Goal: Task Accomplishment & Management: Manage account settings

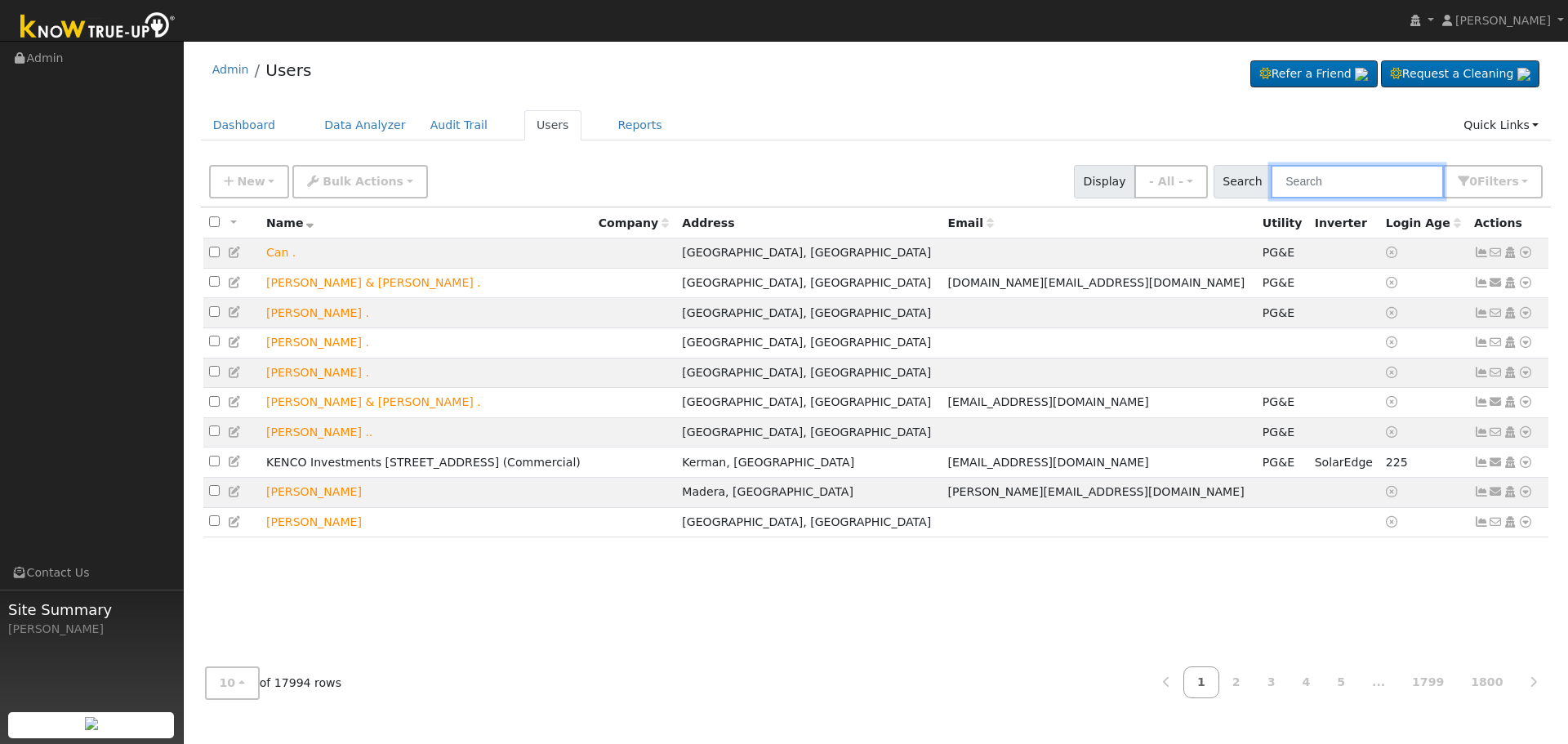
click at [1330, 191] on input "text" at bounding box center [1357, 182] width 173 height 34
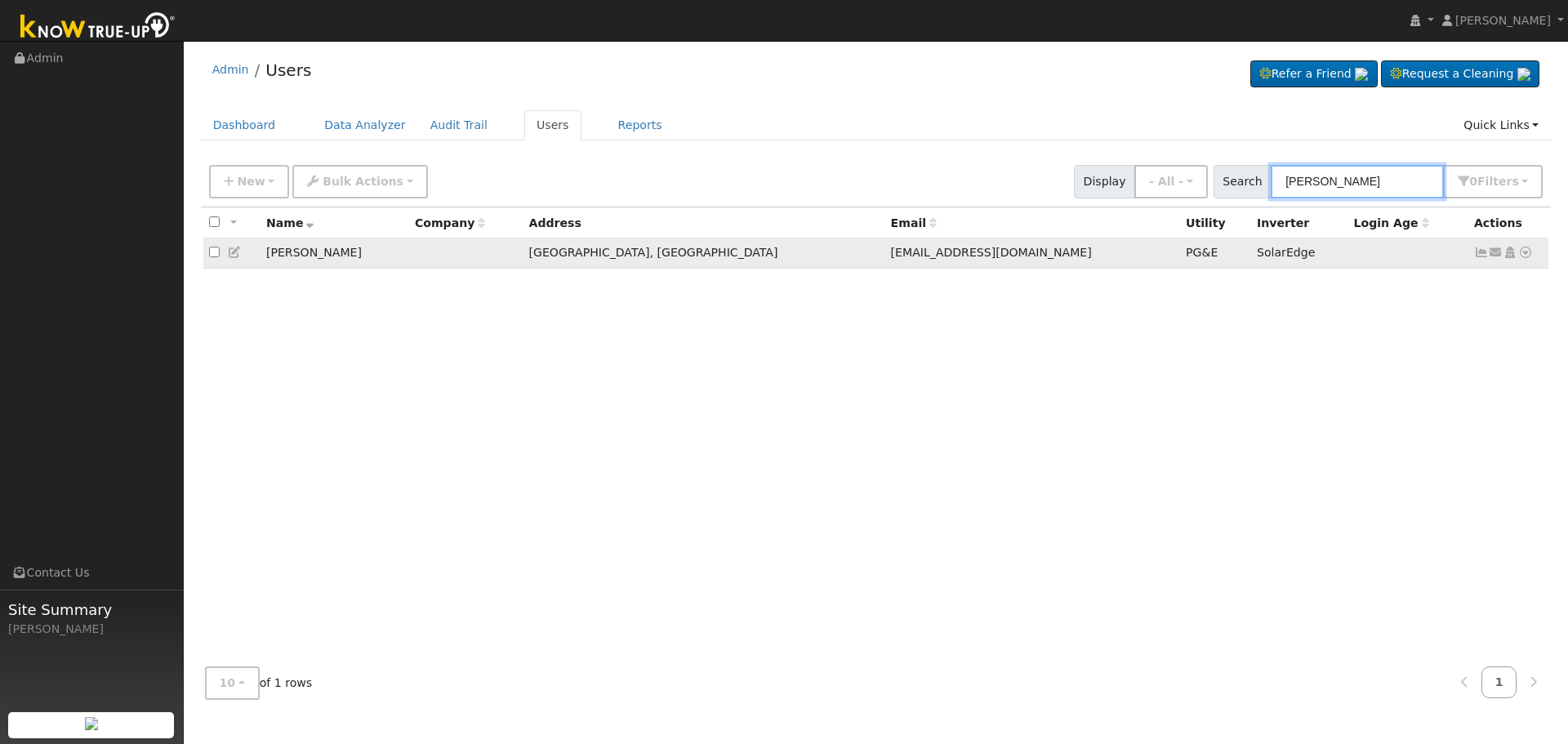
type input "[PERSON_NAME]"
click at [1527, 258] on icon at bounding box center [1526, 252] width 15 height 11
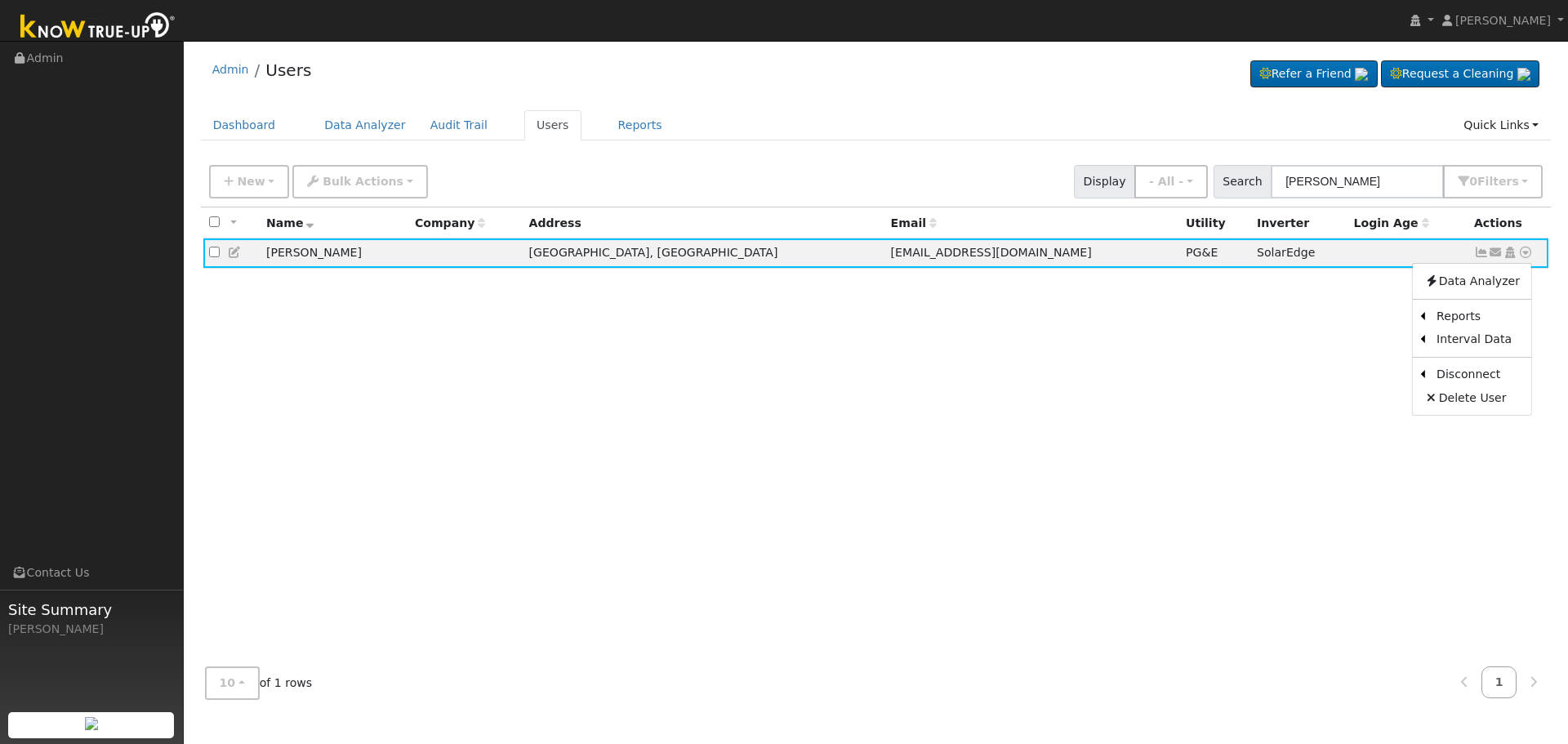
click at [716, 356] on div "All None All on page None on page Name Company Address Email Utility Inverter L…" at bounding box center [875, 430] width 1351 height 447
click at [233, 253] on icon at bounding box center [235, 252] width 15 height 11
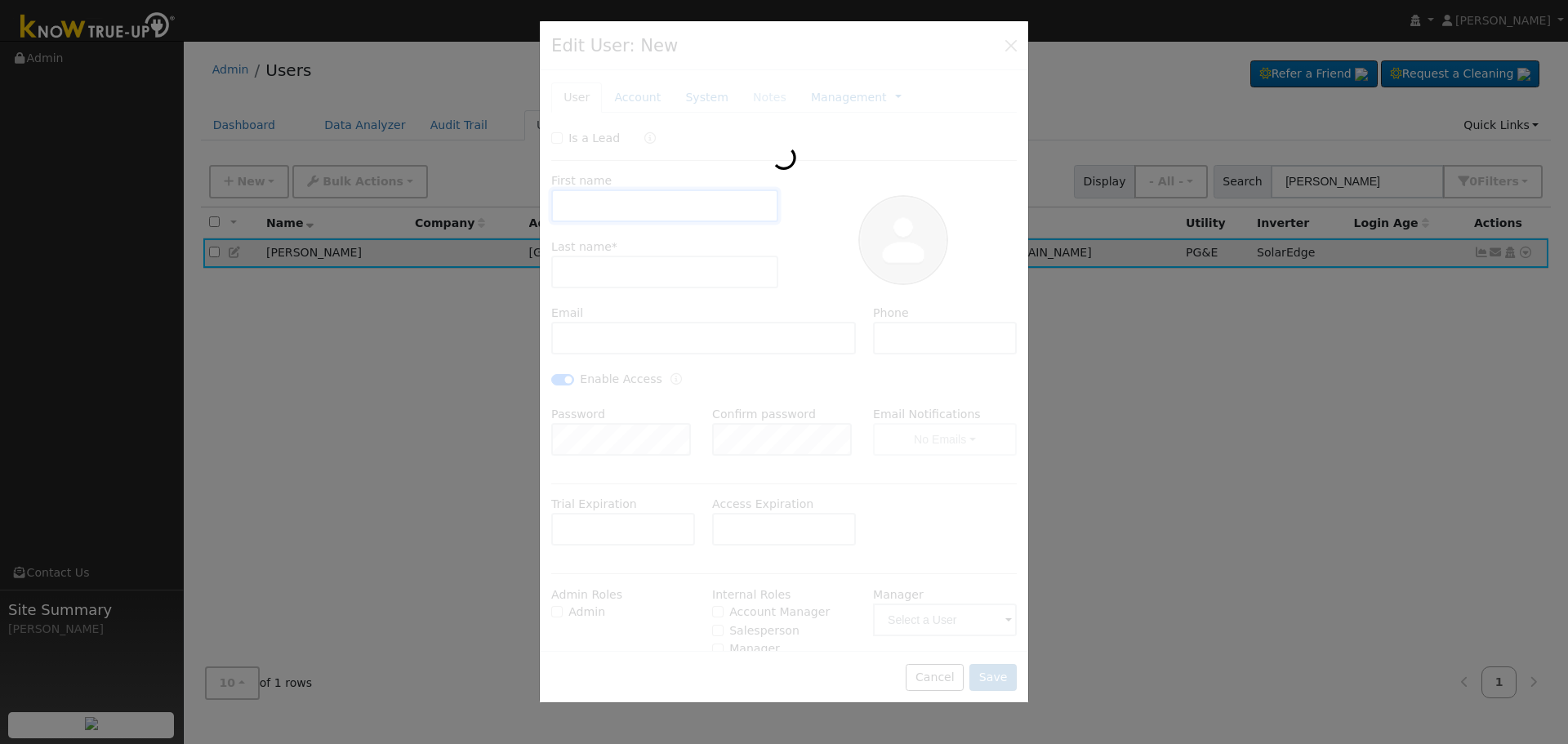
type input "[PERSON_NAME]"
type input "[EMAIL_ADDRESS][DOMAIN_NAME]"
checkbox input "true"
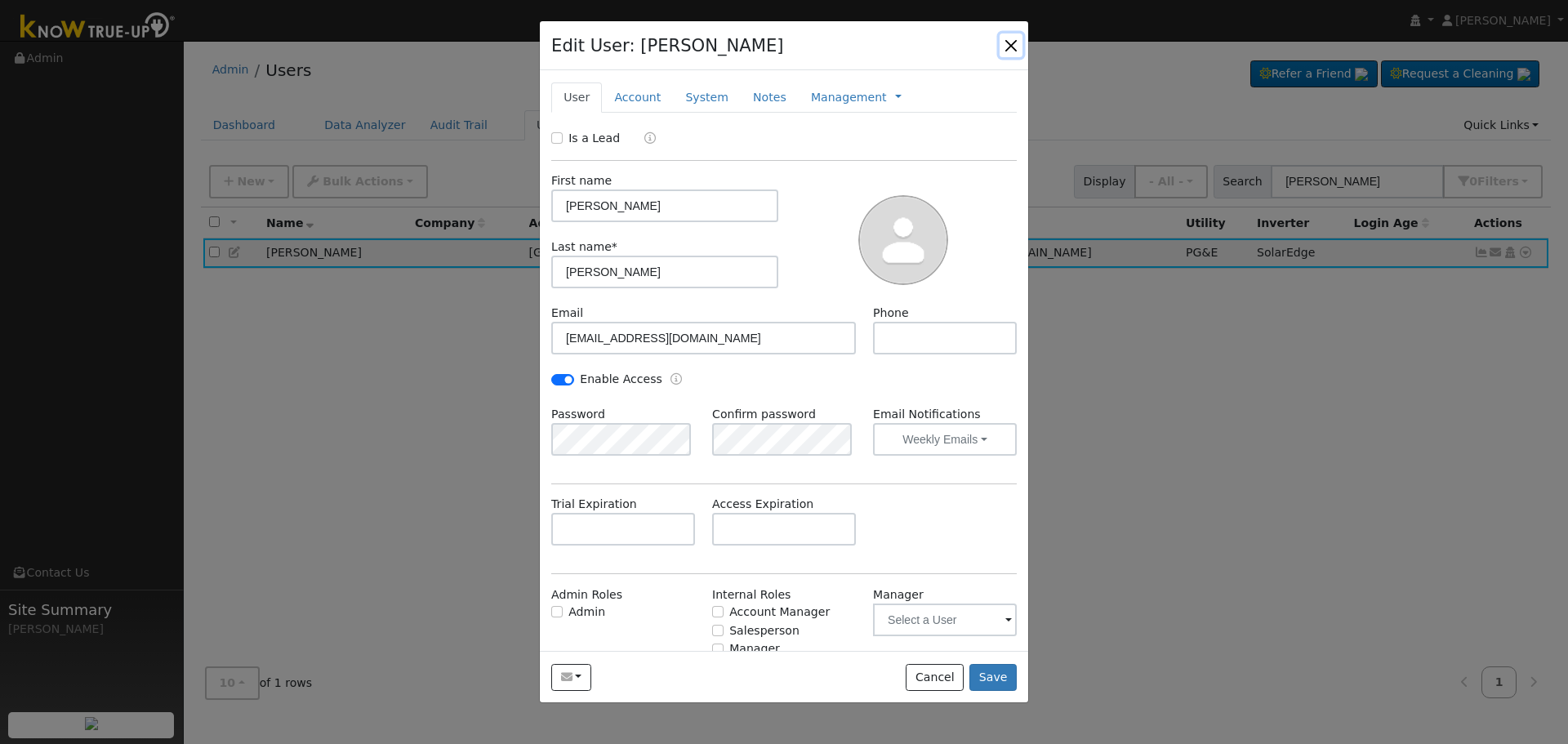
click at [1009, 49] on button "button" at bounding box center [1011, 45] width 22 height 22
